Goal: Check status: Check status

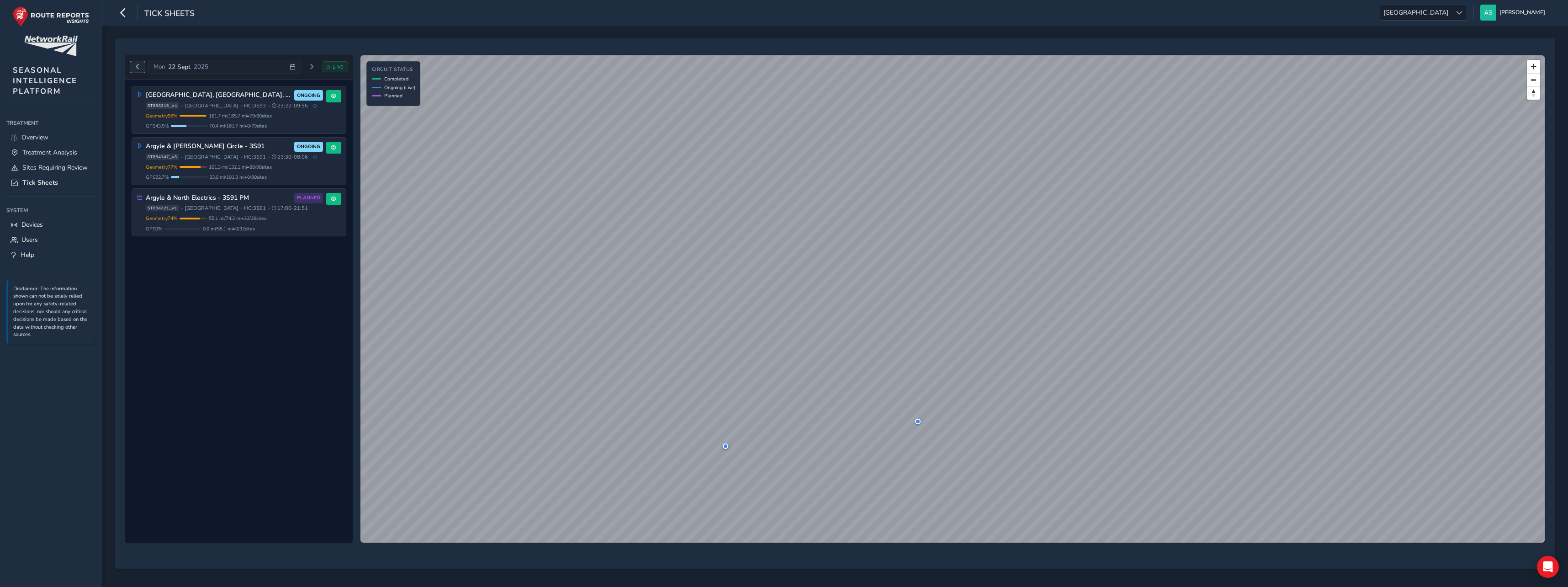
click at [137, 70] on span "Previous day" at bounding box center [137, 66] width 5 height 5
click at [137, 70] on div "[DATE] LIVE" at bounding box center [239, 66] width 218 height 14
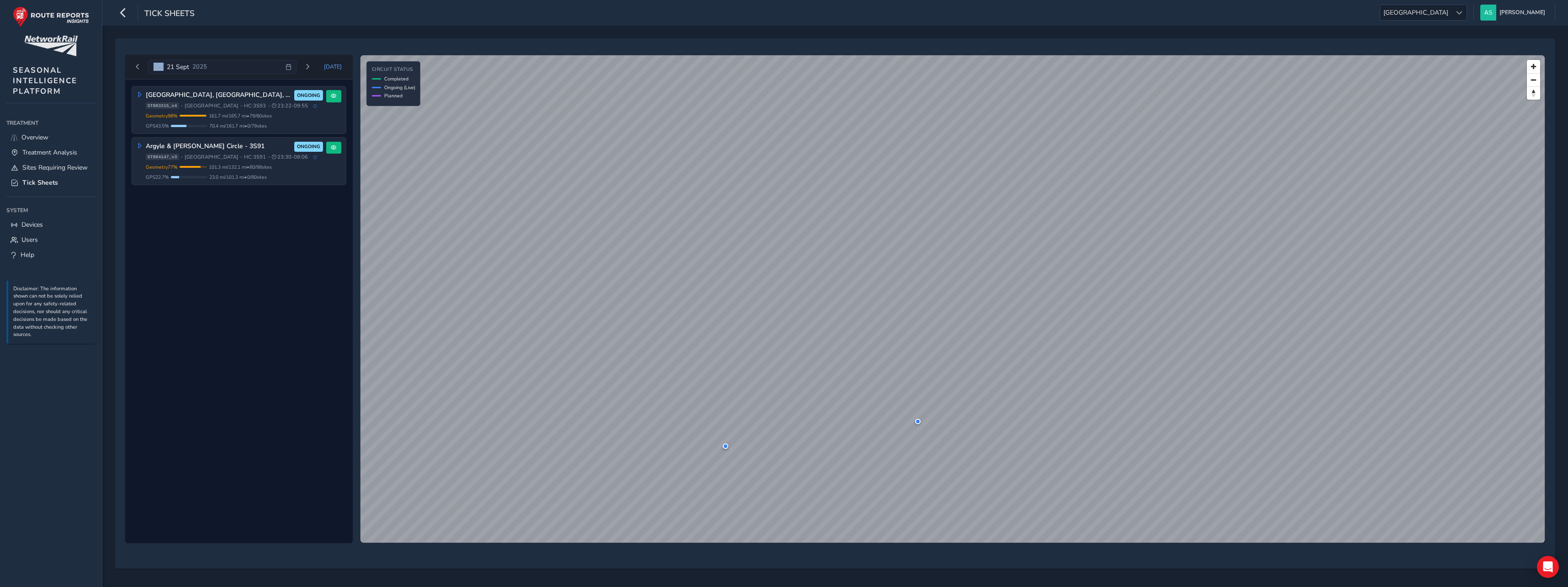
drag, startPoint x: 137, startPoint y: 70, endPoint x: 128, endPoint y: 79, distance: 12.7
click at [128, 82] on div "[GEOGRAPHIC_DATA], [GEOGRAPHIC_DATA], Borders 3S93 ONGOING ST883315_v4 • [GEOGR…" at bounding box center [238, 311] width 227 height 464
click at [132, 71] on button "Previous day" at bounding box center [138, 66] width 15 height 11
click at [138, 67] on span "Previous day" at bounding box center [137, 66] width 5 height 5
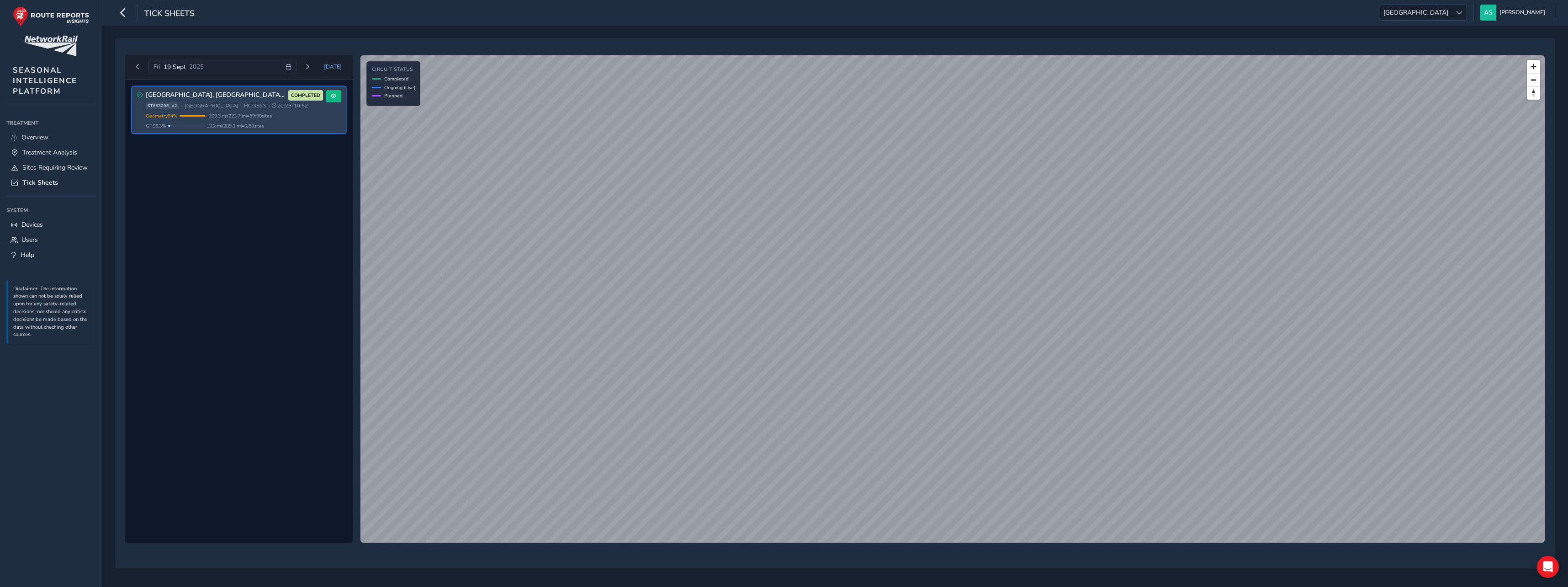
click at [254, 127] on span "13.2 mi / 209.3 mi • 0 / 89 sites" at bounding box center [236, 126] width 58 height 7
click at [330, 98] on button at bounding box center [334, 96] width 15 height 12
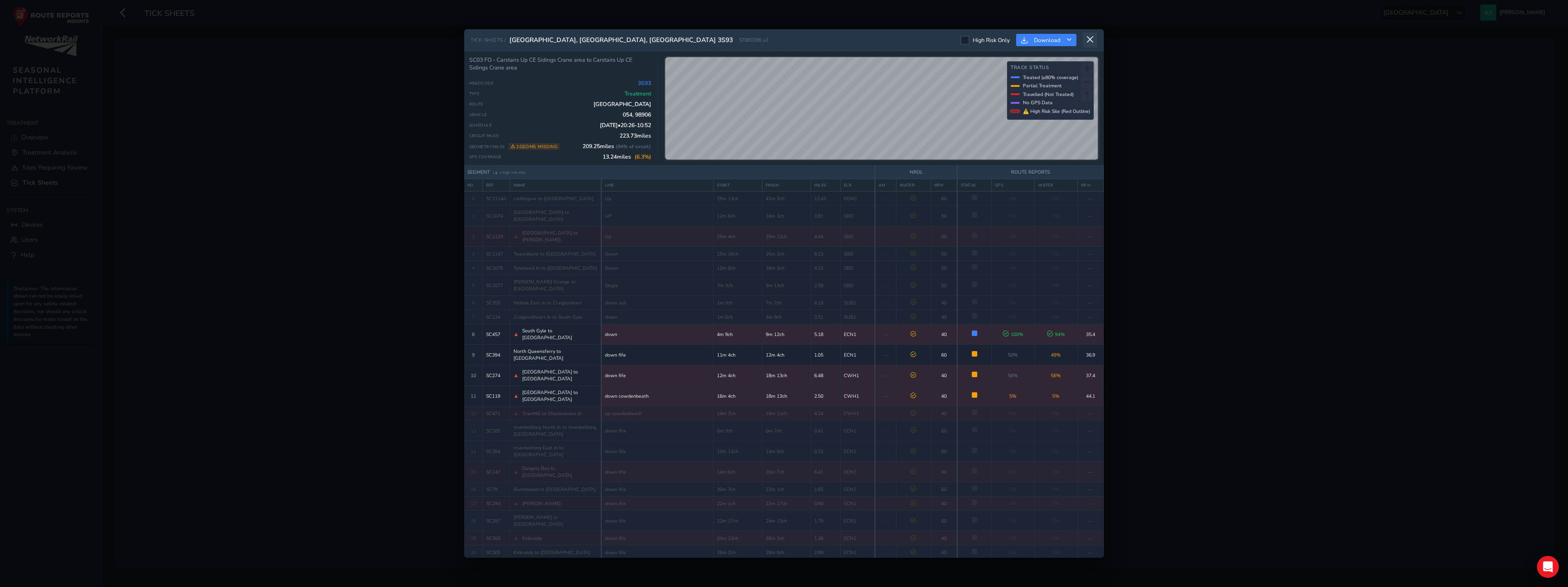
click at [1091, 40] on icon at bounding box center [1091, 40] width 9 height 9
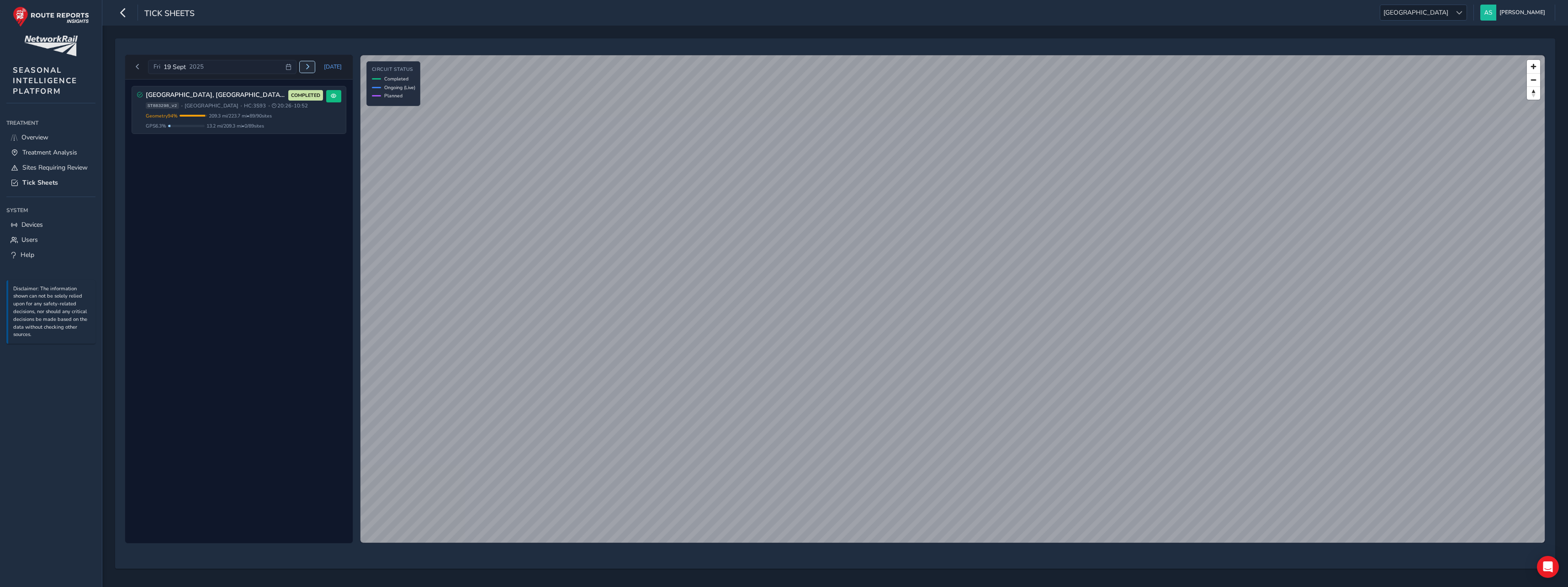
click at [308, 66] on span "Next day" at bounding box center [307, 66] width 5 height 5
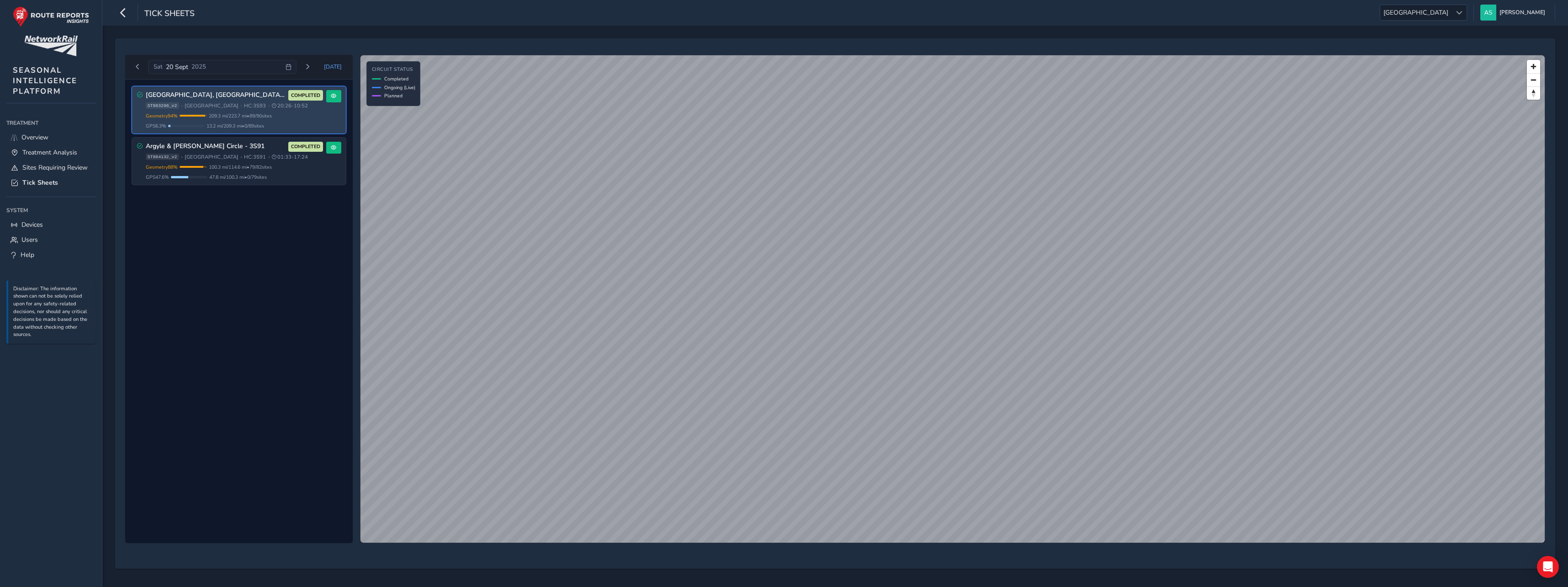
click at [246, 121] on div "Geometry 94 % Incomplete Geometry 1 / 90 geometries missing data. Only 209.3 mi…" at bounding box center [234, 121] width 177 height 17
click at [331, 96] on span at bounding box center [334, 96] width 5 height 5
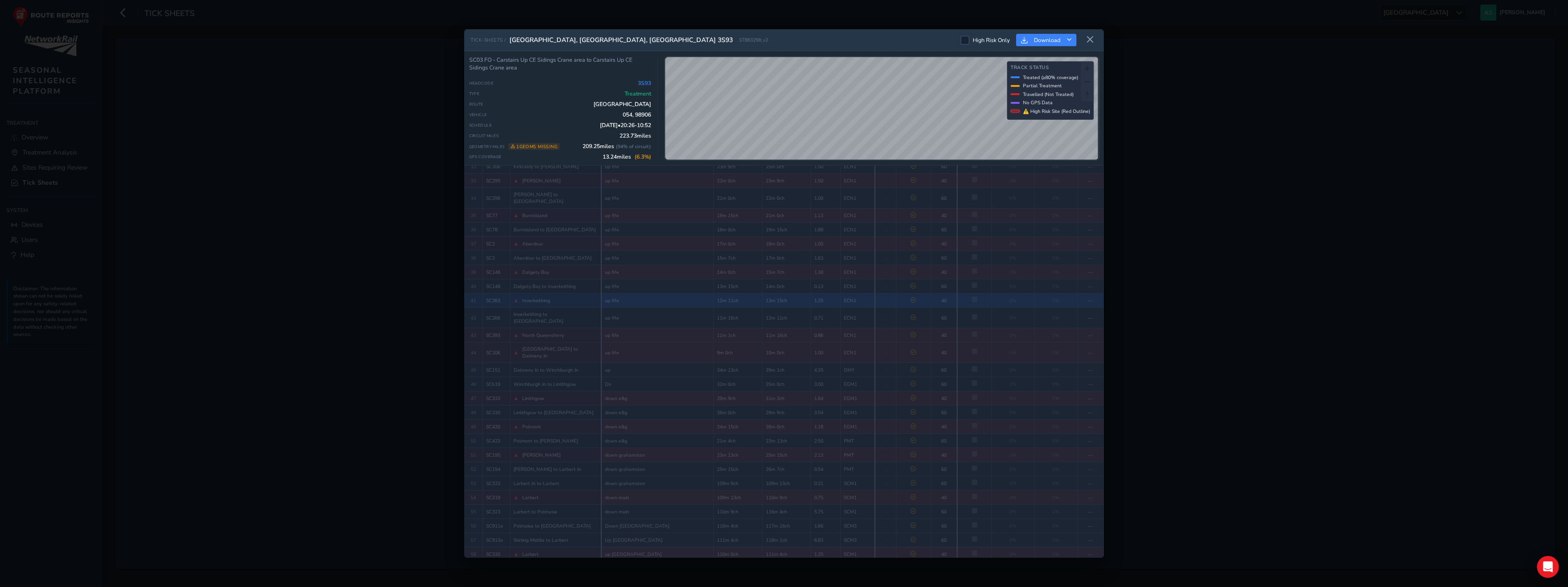
scroll to position [731, 0]
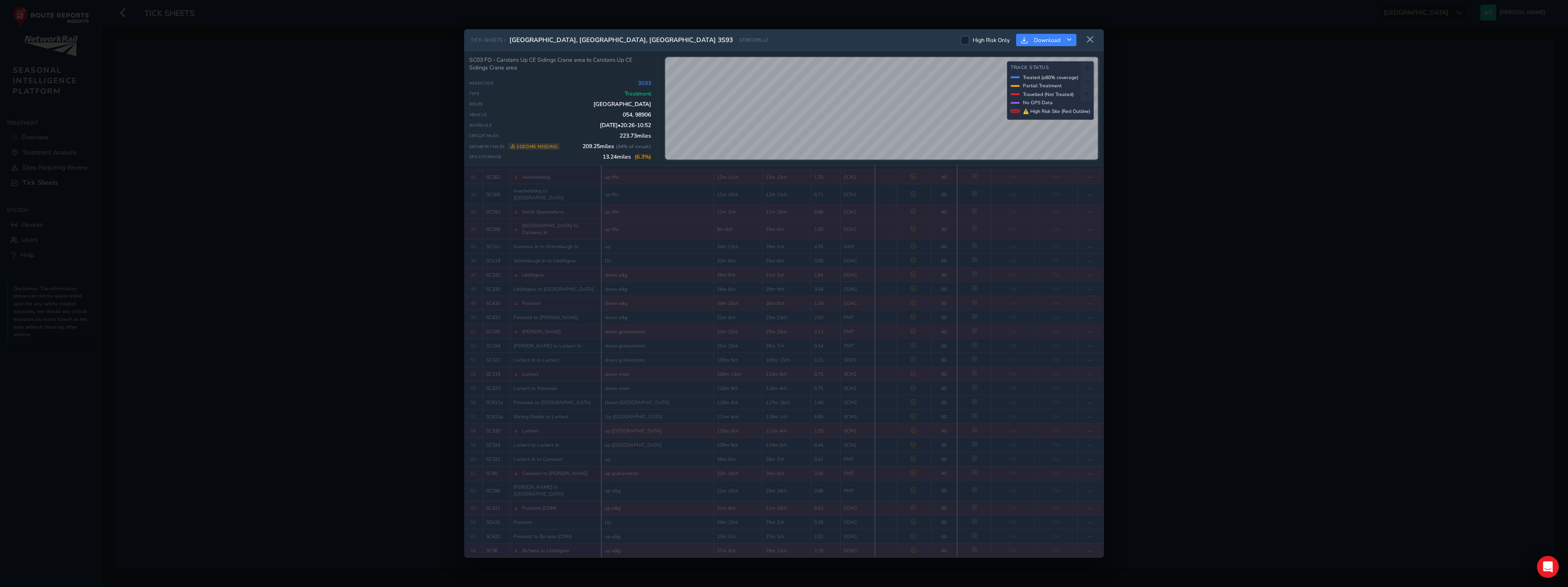
click at [1324, 359] on div "TICK-SHEETS / [GEOGRAPHIC_DATA], [GEOGRAPHIC_DATA], [GEOGRAPHIC_DATA] 3S93 ST88…" at bounding box center [784, 294] width 1568 height 587
drag, startPoint x: 1324, startPoint y: 359, endPoint x: 1160, endPoint y: 103, distance: 304.0
click at [1320, 351] on div "TICK-SHEETS / [GEOGRAPHIC_DATA], [GEOGRAPHIC_DATA], [GEOGRAPHIC_DATA] 3S93 ST88…" at bounding box center [784, 294] width 1568 height 587
click at [1094, 43] on icon at bounding box center [1091, 40] width 9 height 9
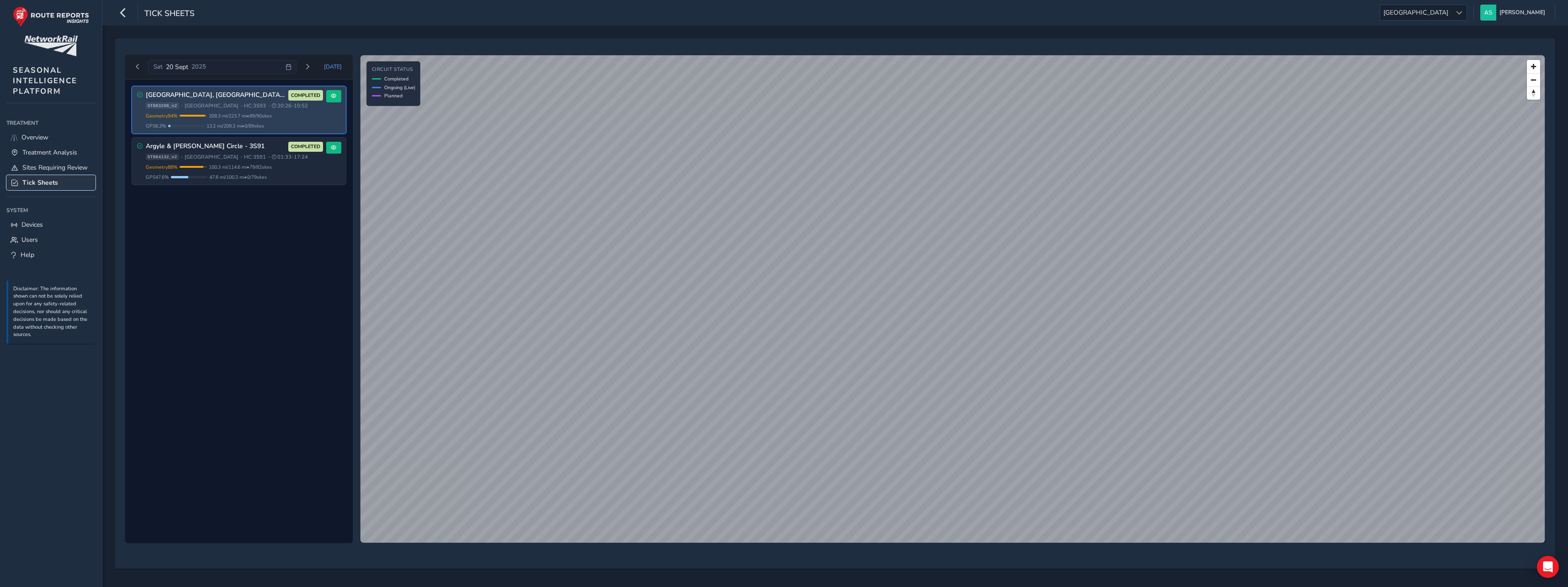
click at [51, 180] on span "Tick Sheets" at bounding box center [40, 182] width 36 height 9
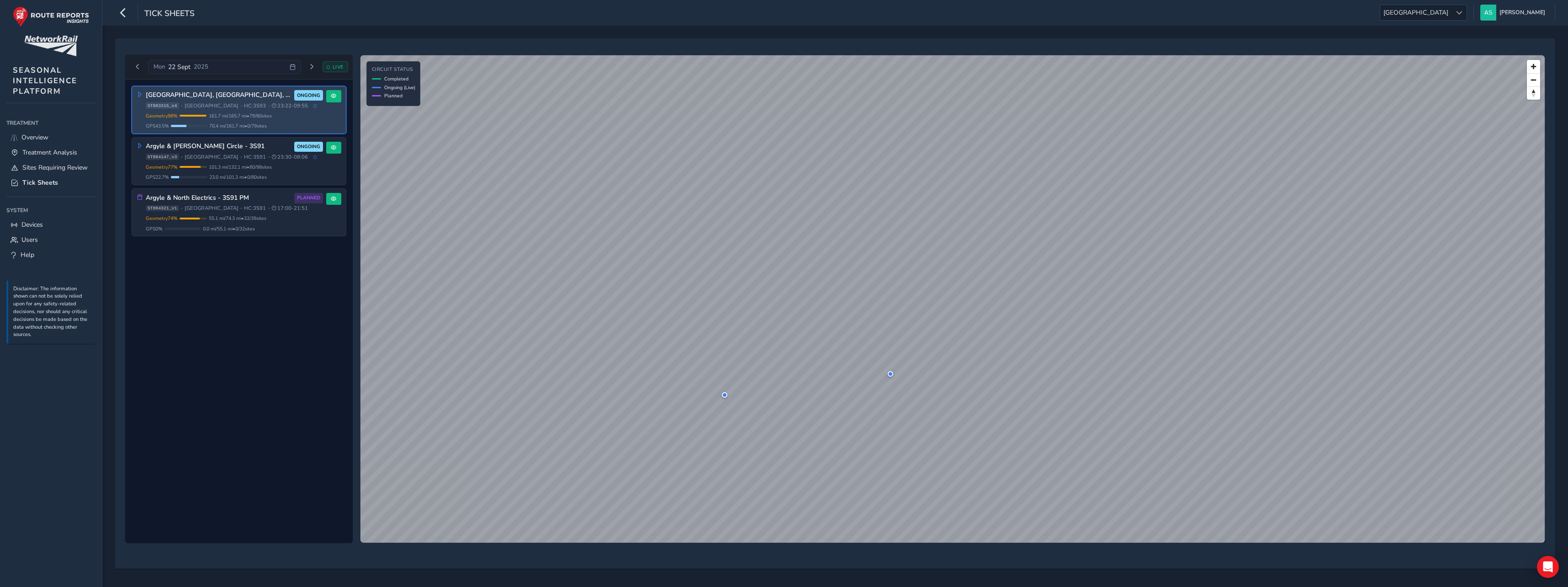
click at [277, 97] on h3 "[GEOGRAPHIC_DATA], [GEOGRAPHIC_DATA], [GEOGRAPHIC_DATA] 3S93" at bounding box center [218, 94] width 145 height 8
click at [328, 100] on button at bounding box center [334, 96] width 15 height 12
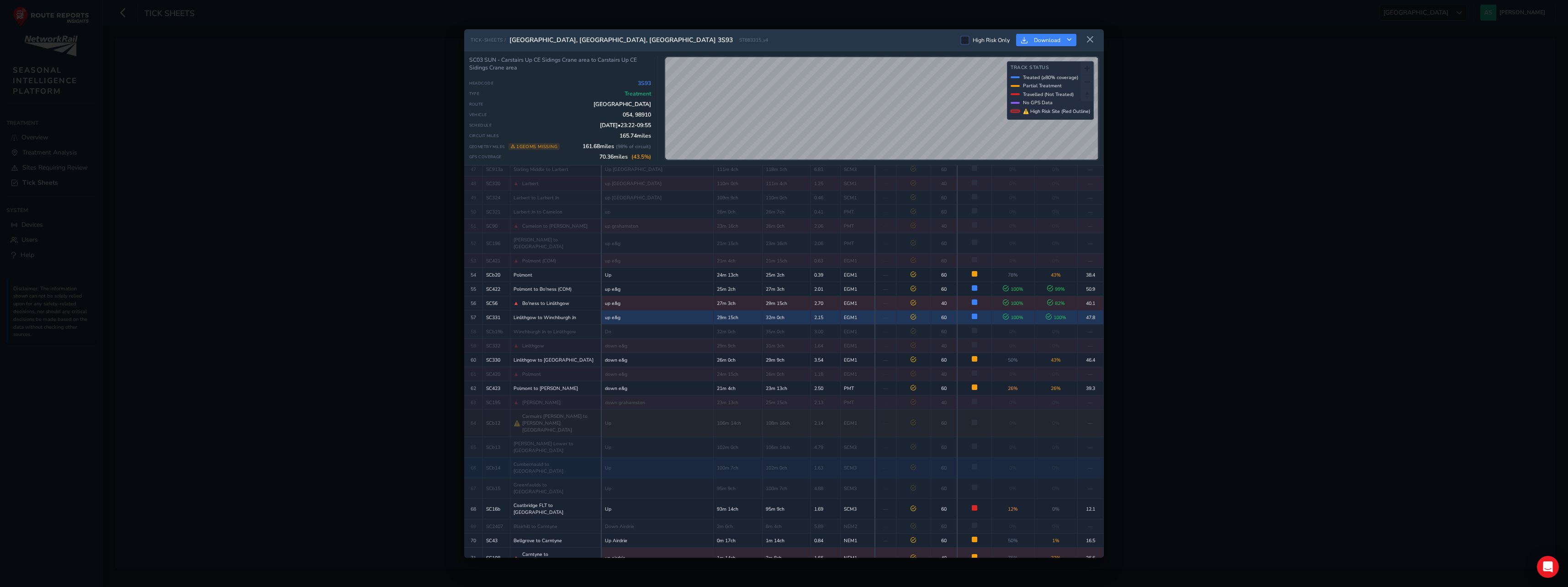
scroll to position [819, 0]
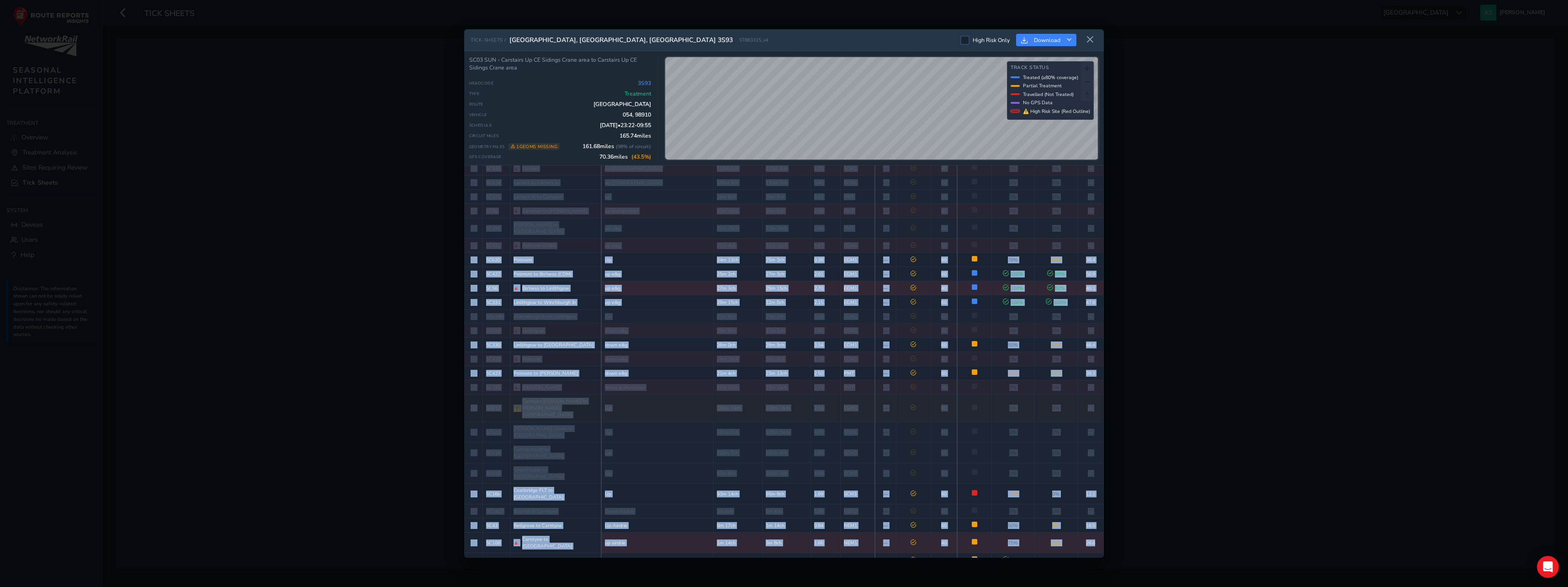
click at [1100, 444] on div "SEGMENT (▲ = high risk site) NROL ROUTE REPORTS NO. REF NAME LINE START FINISH …" at bounding box center [784, 361] width 640 height 392
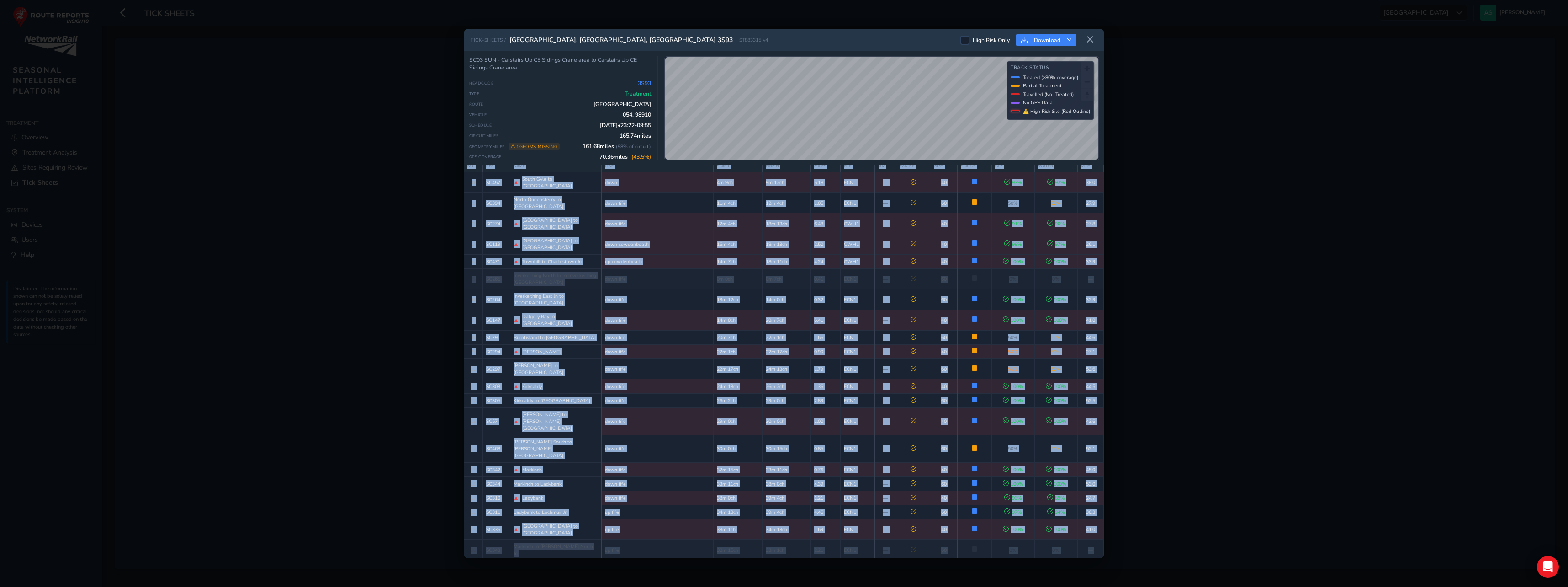
scroll to position [0, 0]
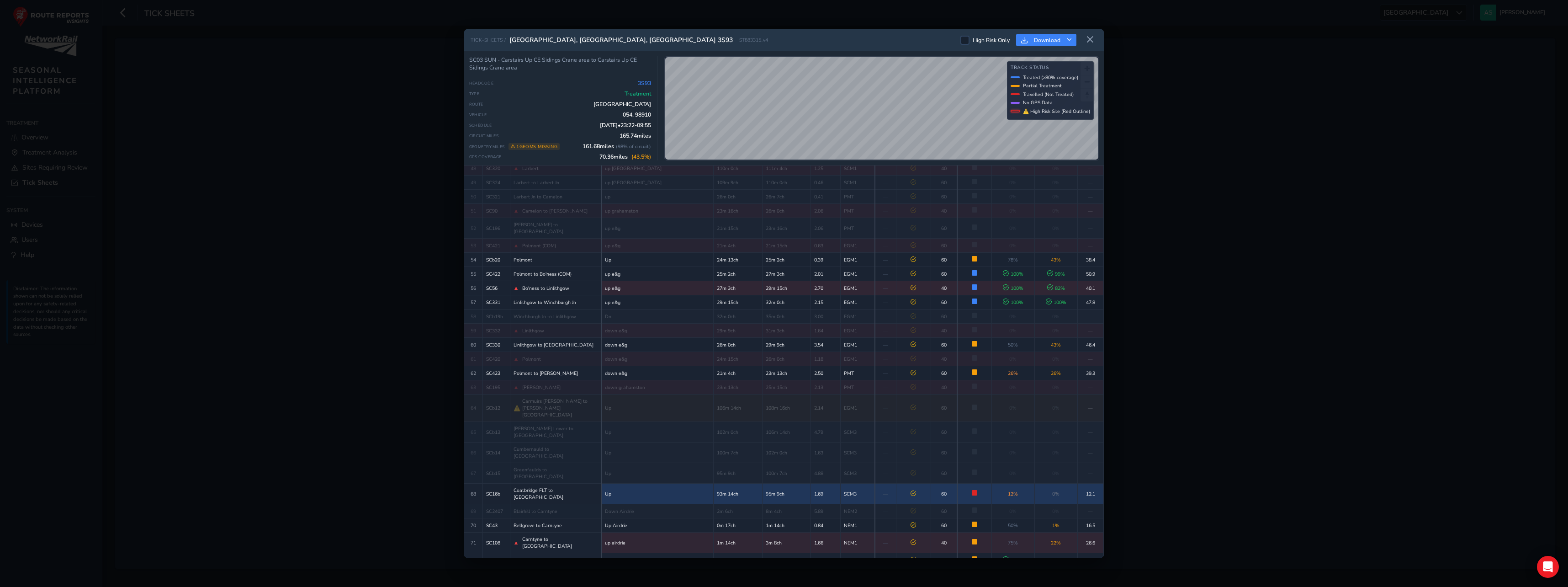
click at [1011, 483] on td "12 %" at bounding box center [1012, 493] width 43 height 20
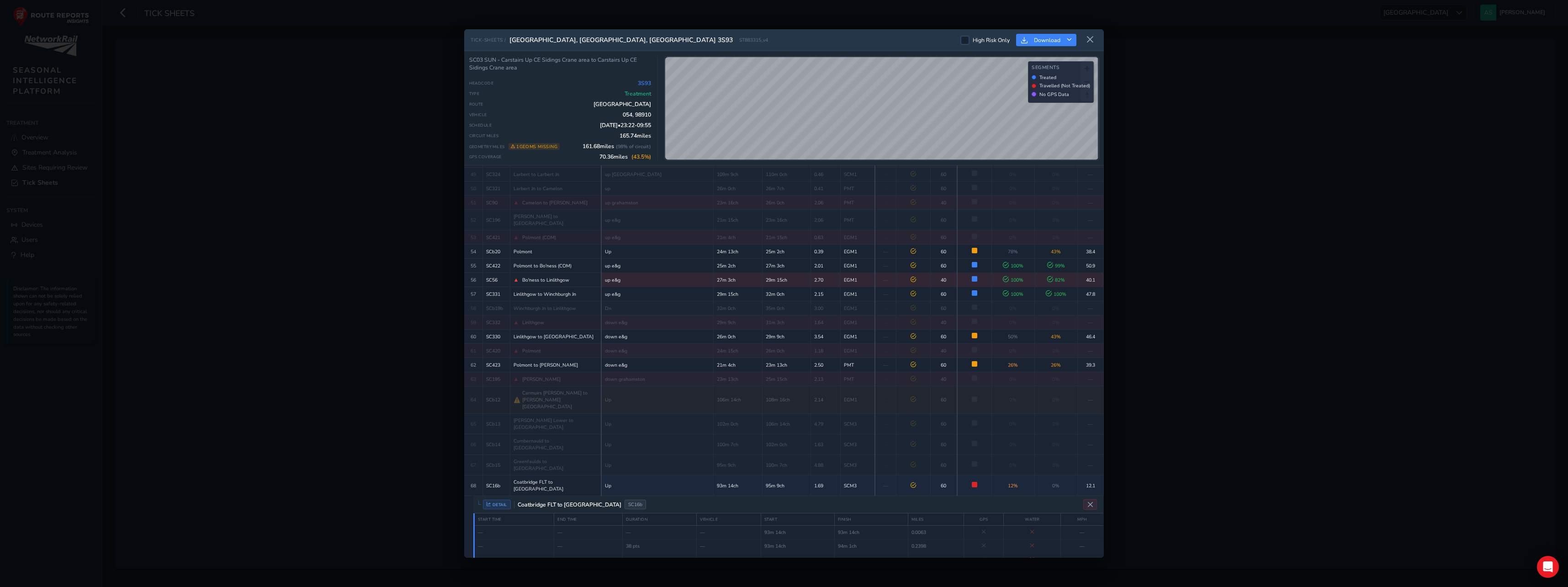
scroll to position [905, 0]
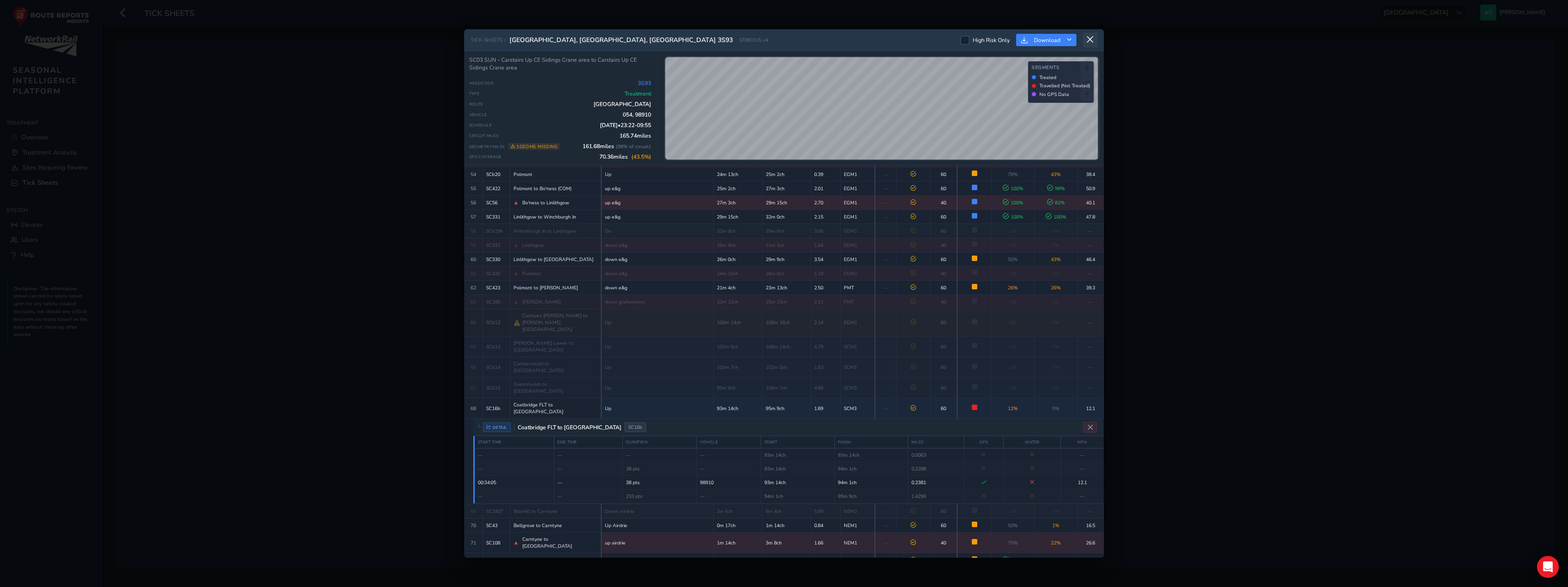
click at [1089, 42] on icon at bounding box center [1091, 40] width 9 height 9
